Goal: Check status

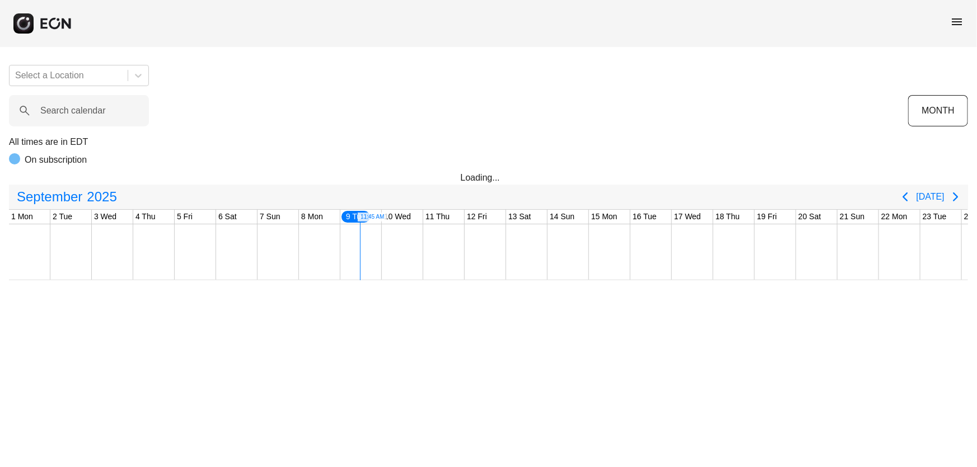
scroll to position [0, 283]
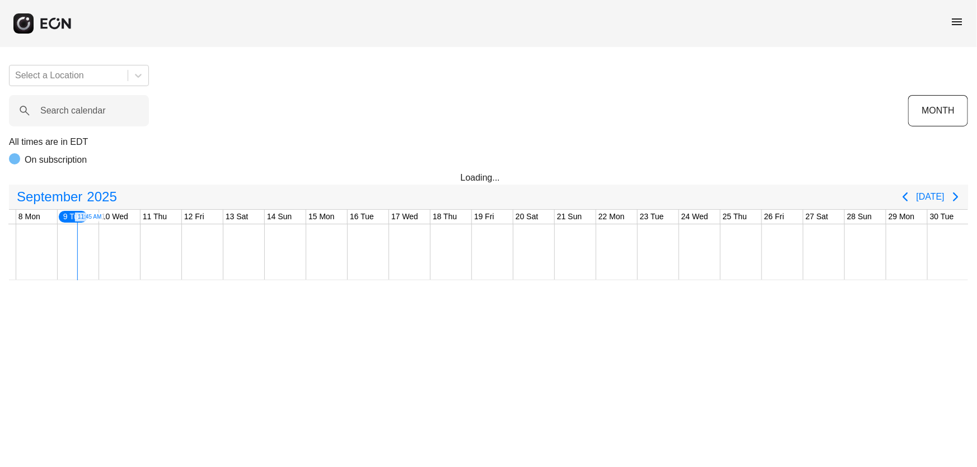
click at [952, 20] on span "menu" at bounding box center [956, 21] width 13 height 13
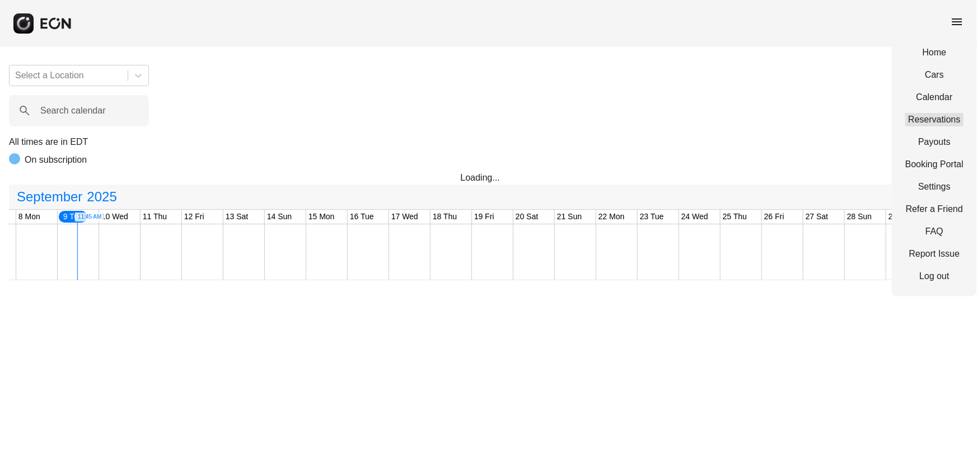
click at [915, 118] on link "Reservations" at bounding box center [934, 119] width 58 height 13
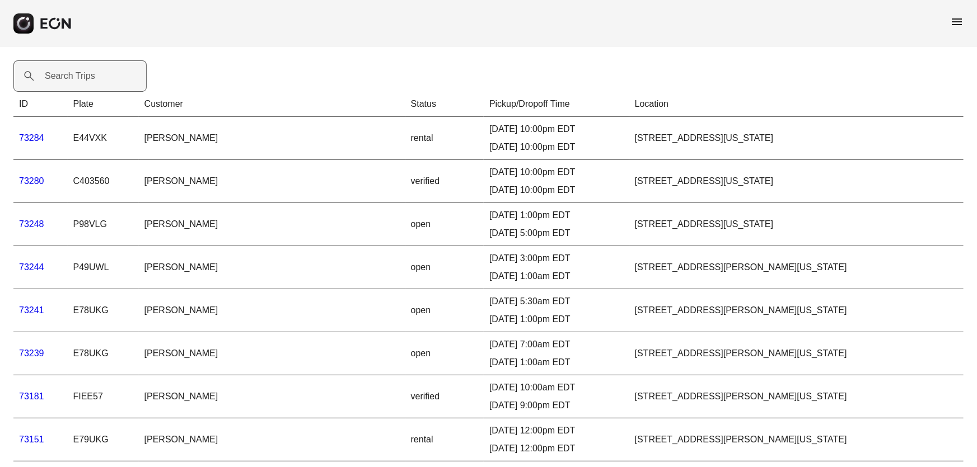
click at [58, 82] on label "Search Trips" at bounding box center [70, 75] width 50 height 13
click at [58, 82] on Trips "Search Trips" at bounding box center [79, 75] width 133 height 31
paste Trips "*****"
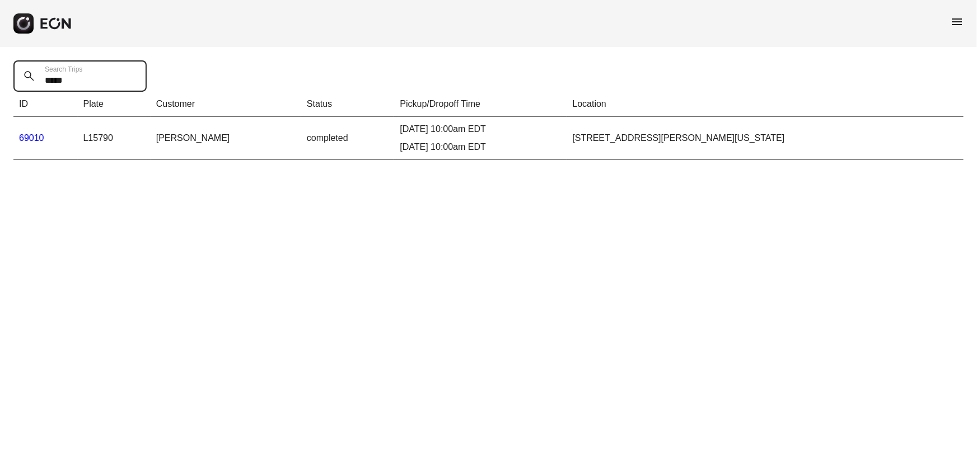
type Trips "*****"
click at [39, 138] on link "69010" at bounding box center [31, 138] width 25 height 10
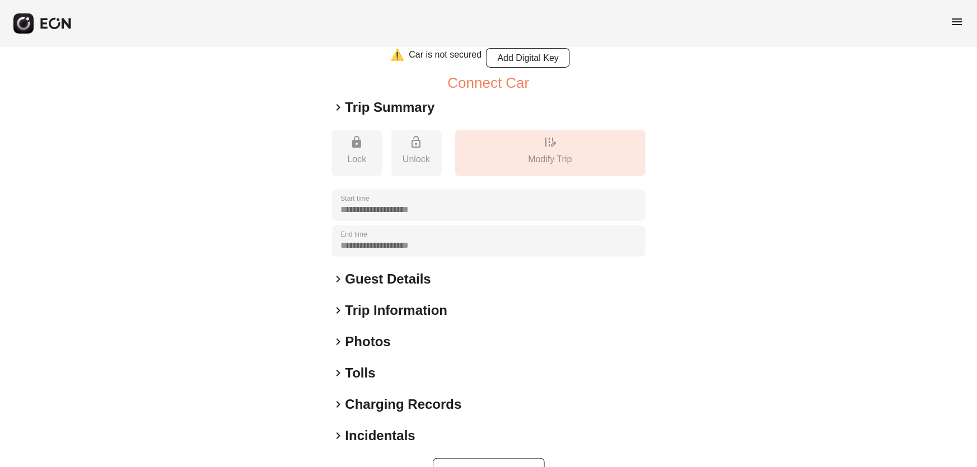
scroll to position [178, 0]
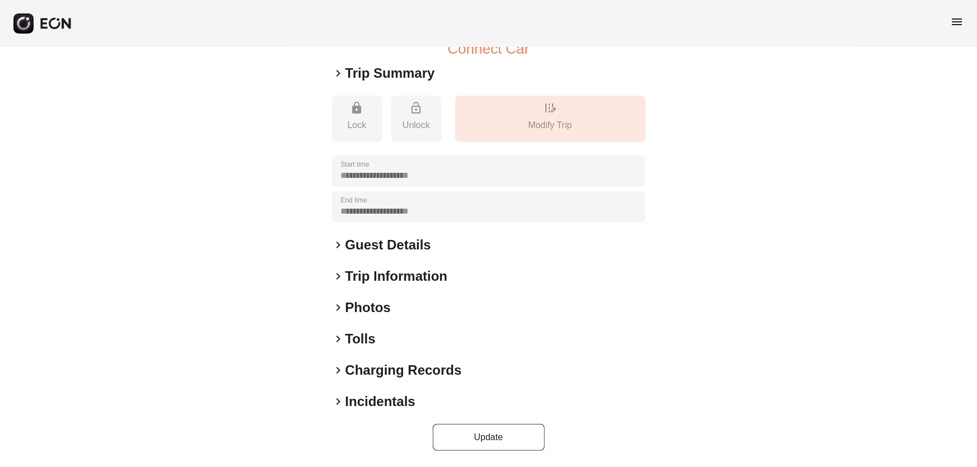
click at [362, 342] on h2 "Tolls" at bounding box center [360, 339] width 30 height 18
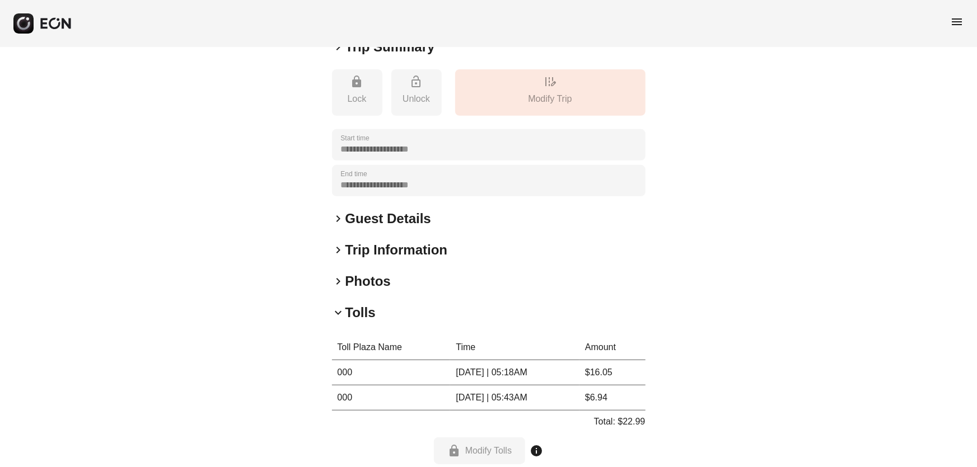
scroll to position [366, 0]
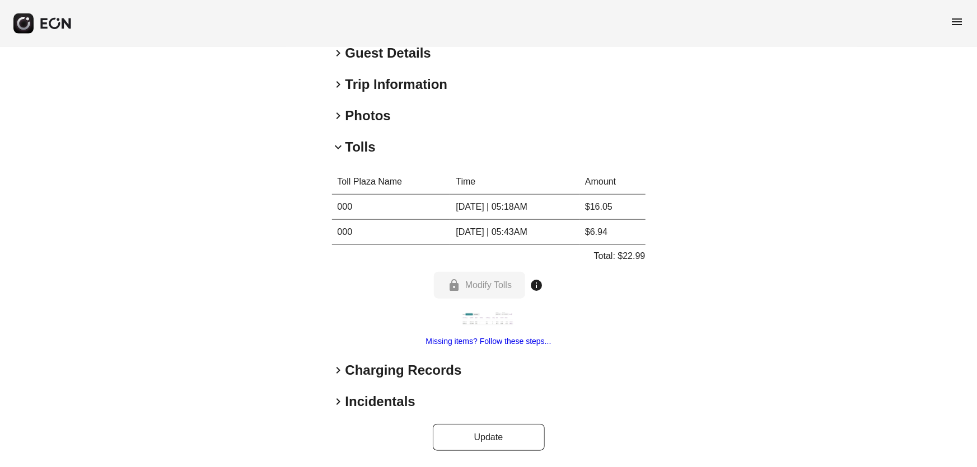
click at [479, 325] on img at bounding box center [489, 319] width 56 height 14
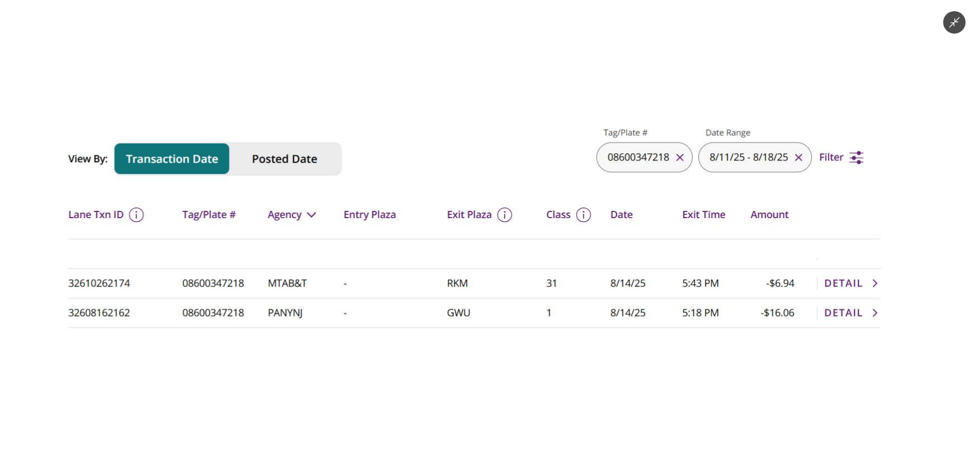
click at [481, 319] on img at bounding box center [488, 234] width 906 height 230
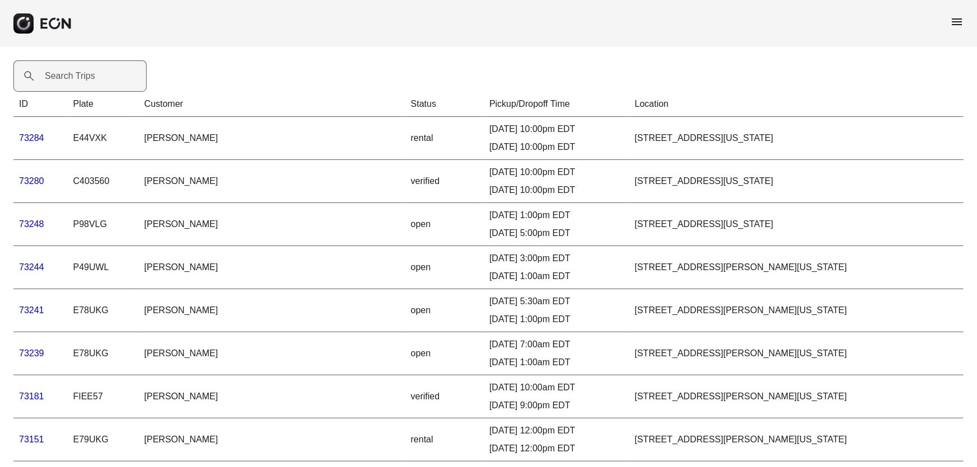
click at [65, 79] on label "Search Trips" at bounding box center [70, 75] width 50 height 13
click at [65, 79] on Trips "Search Trips" at bounding box center [79, 75] width 133 height 31
paste Trips "*****"
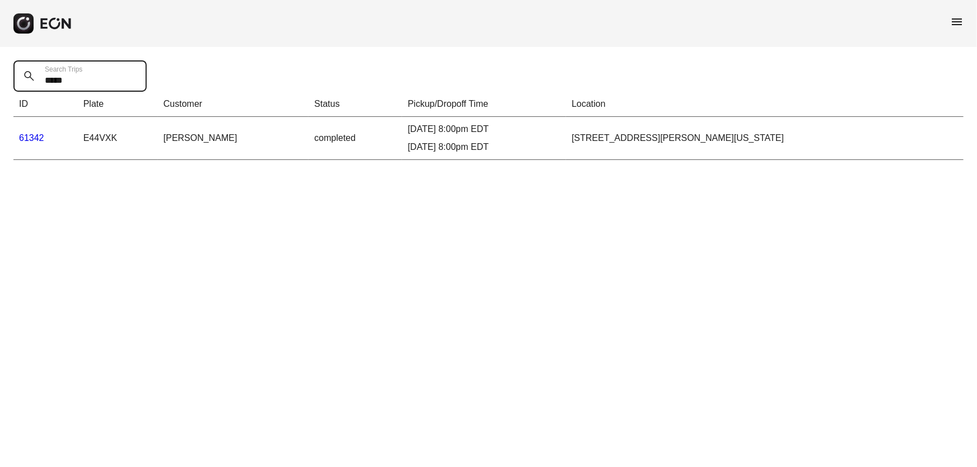
type Trips "*****"
click at [36, 137] on link "61342" at bounding box center [31, 138] width 25 height 10
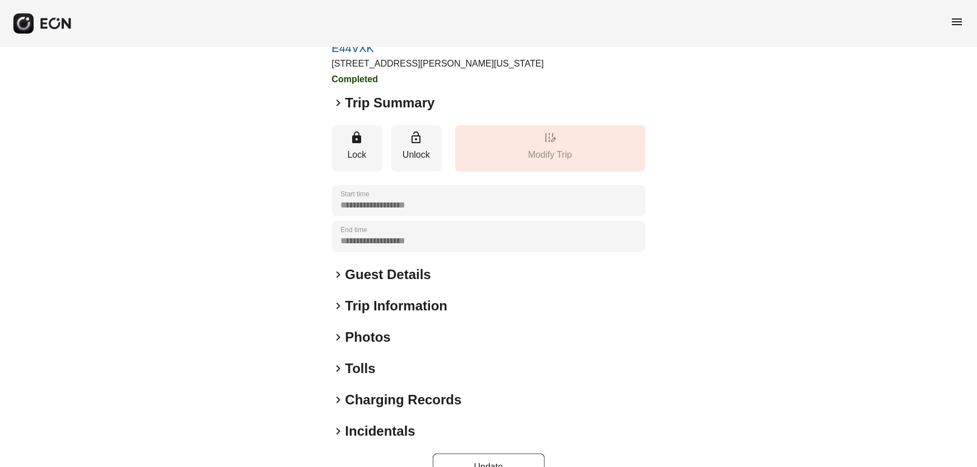
scroll to position [90, 0]
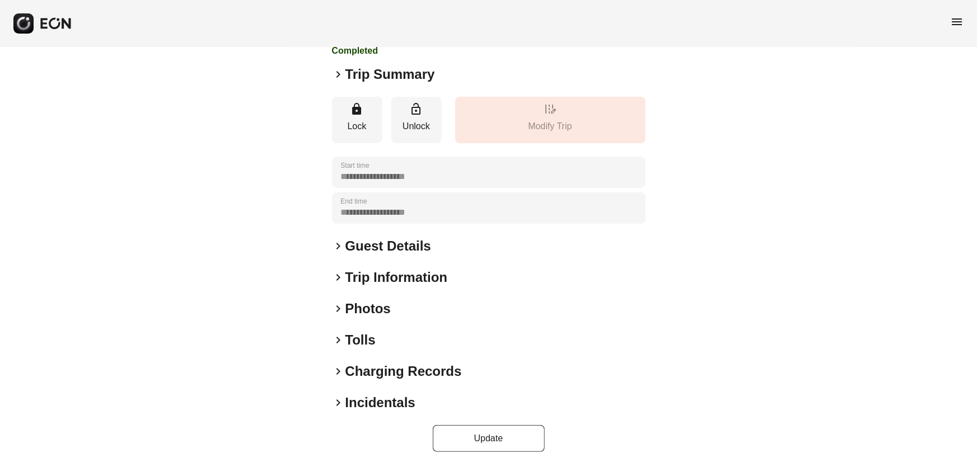
click at [361, 340] on h2 "Tolls" at bounding box center [360, 340] width 30 height 18
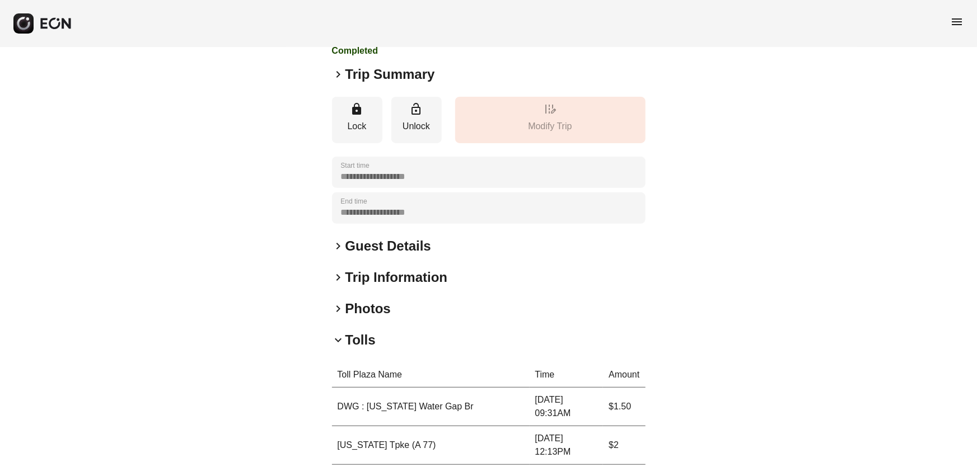
scroll to position [356, 0]
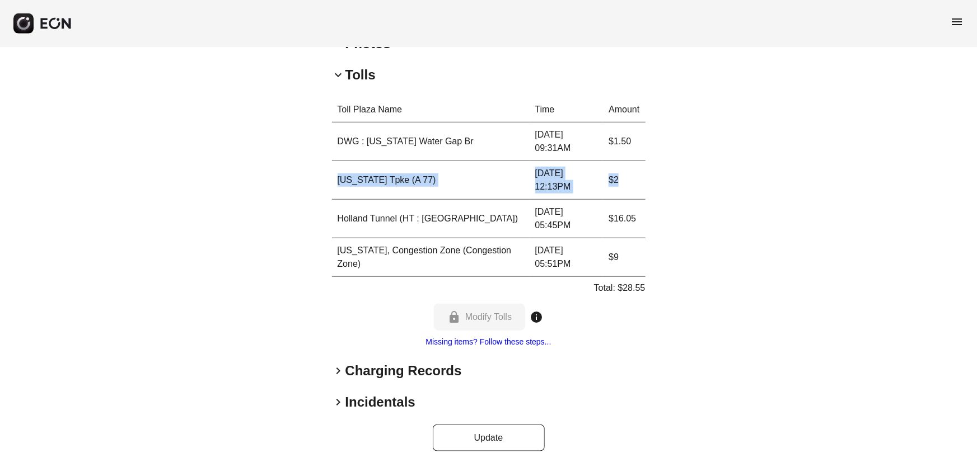
drag, startPoint x: 488, startPoint y: 174, endPoint x: 626, endPoint y: 172, distance: 138.3
click at [626, 172] on tr "[US_STATE] Tpke (A 77) [DATE] 12:13PM $2" at bounding box center [489, 180] width 314 height 39
copy tr "[US_STATE] Tpke (A 77) [DATE] 12:13PM $2"
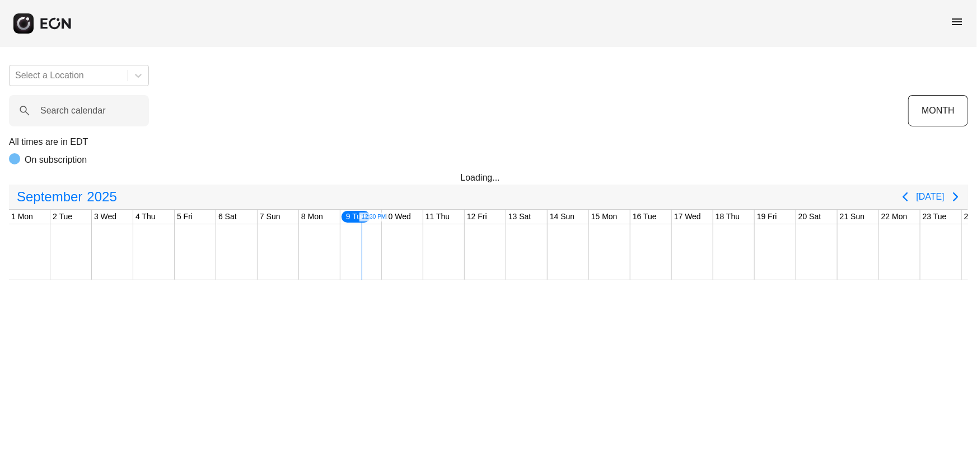
scroll to position [0, 283]
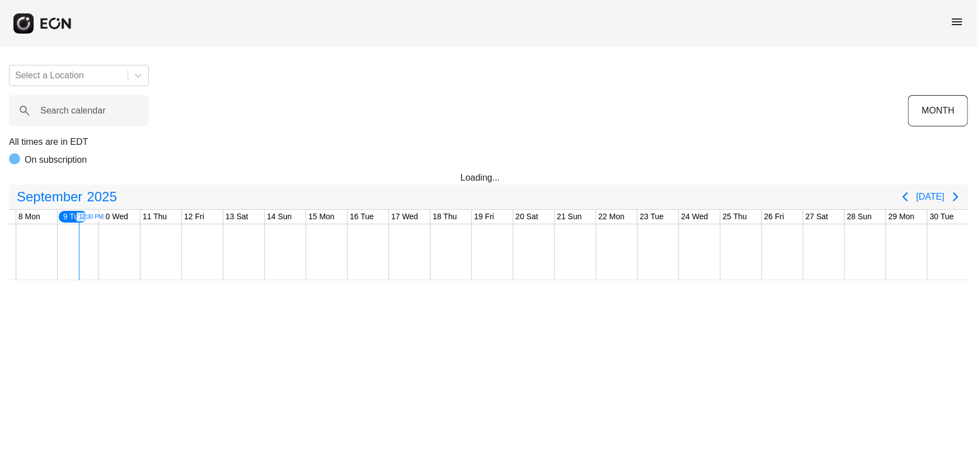
click at [956, 18] on span "menu" at bounding box center [956, 21] width 13 height 13
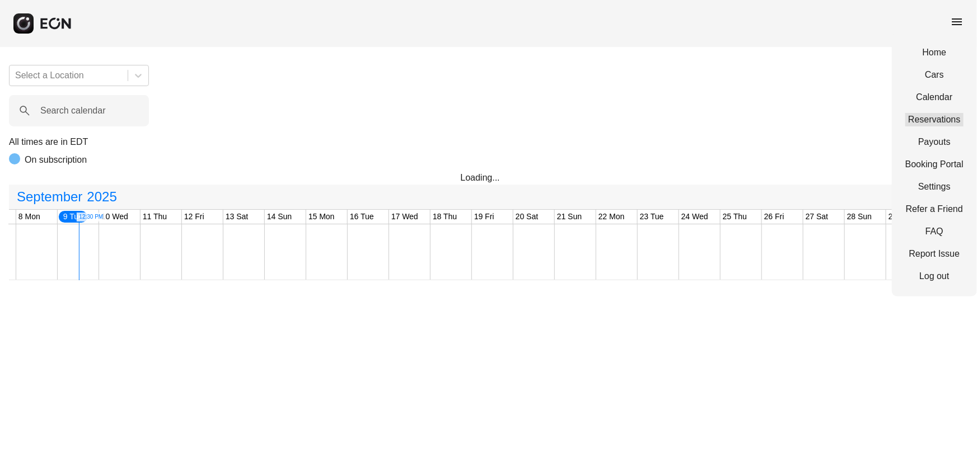
click at [925, 115] on link "Reservations" at bounding box center [934, 119] width 58 height 13
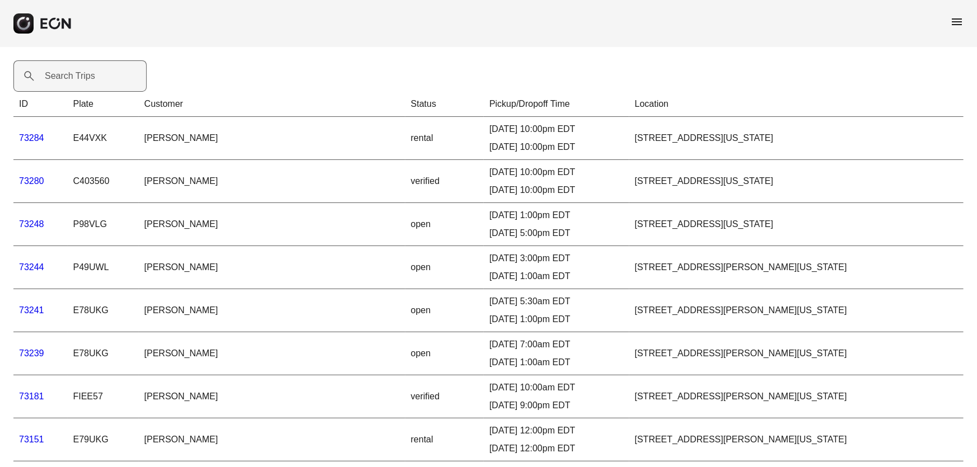
drag, startPoint x: 86, startPoint y: 78, endPoint x: 70, endPoint y: 73, distance: 16.6
click at [65, 75] on label "Search Trips" at bounding box center [70, 75] width 50 height 13
click at [65, 75] on Trips "Search Trips" at bounding box center [79, 75] width 133 height 31
paste Trips "*****"
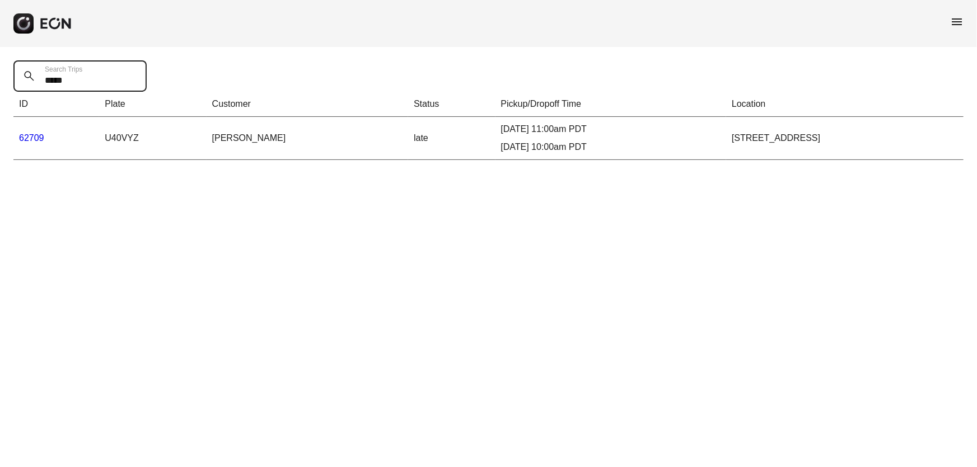
type Trips "*****"
click at [34, 133] on link "62709" at bounding box center [31, 138] width 25 height 10
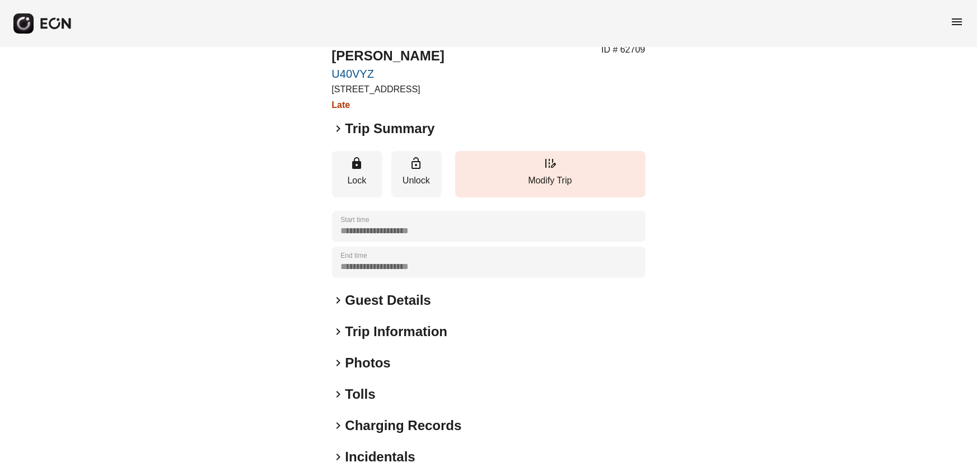
scroll to position [90, 0]
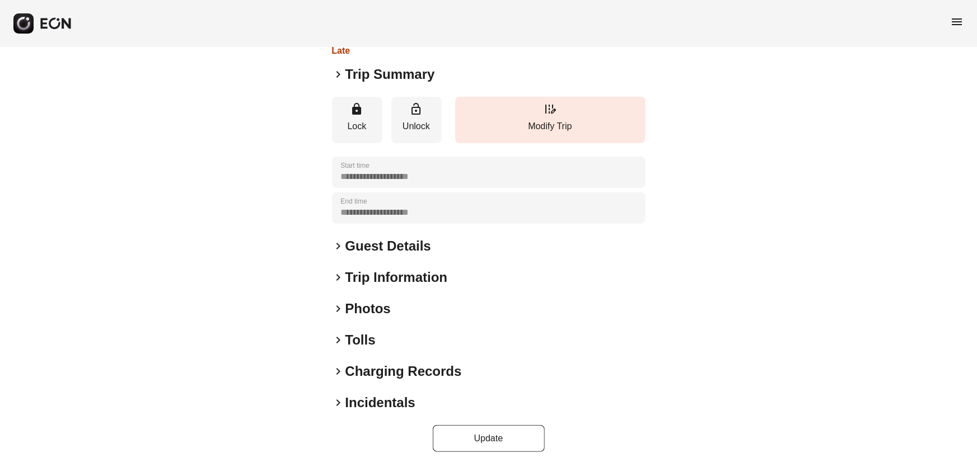
click at [381, 401] on h2 "Incidentals" at bounding box center [380, 403] width 70 height 18
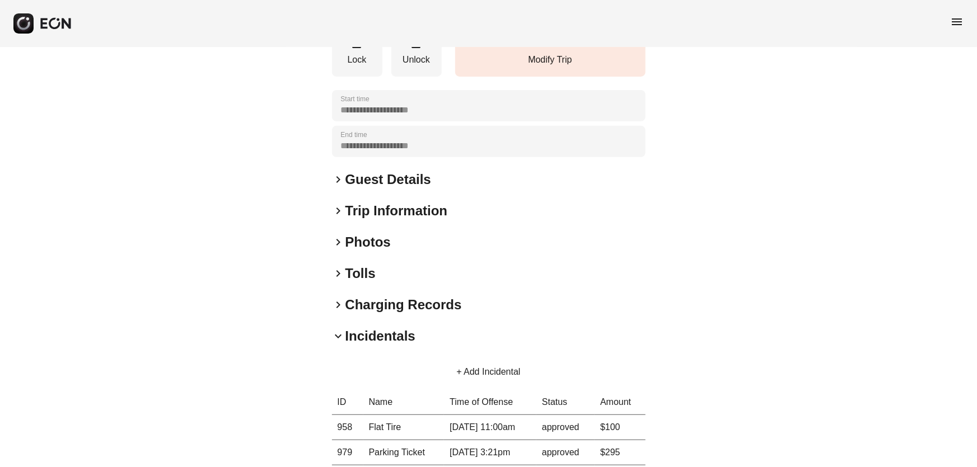
scroll to position [291, 0]
